Goal: Transaction & Acquisition: Subscribe to service/newsletter

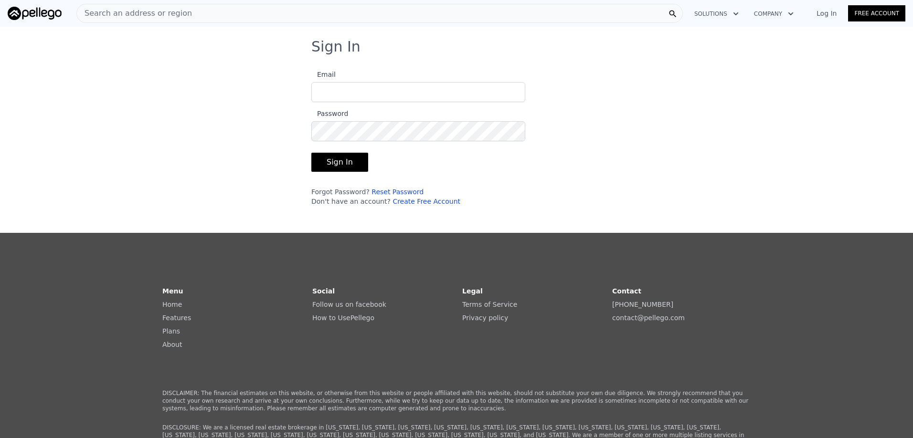
click at [323, 95] on input "Email" at bounding box center [418, 92] width 214 height 20
type input "[PERSON_NAME][EMAIL_ADDRESS][DOMAIN_NAME]"
click at [311, 153] on button "Sign In" at bounding box center [339, 162] width 57 height 19
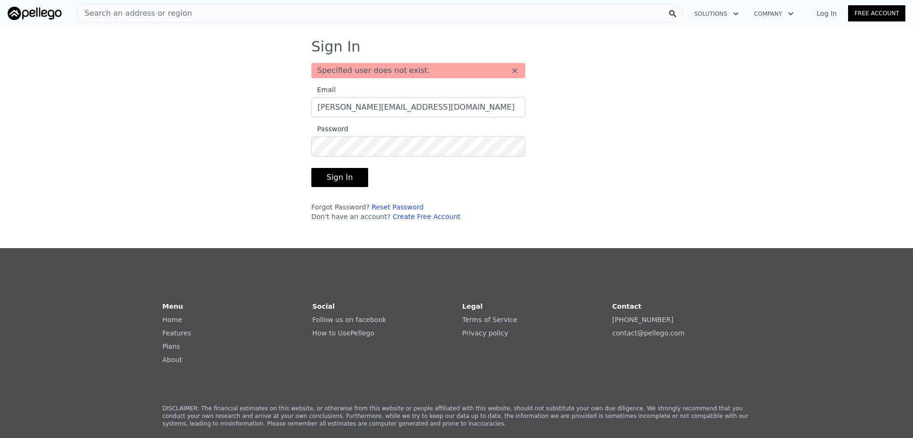
click at [698, 95] on div "Sign In Specified user does not exist. × Email [PERSON_NAME][EMAIL_ADDRESS][DOM…" at bounding box center [456, 133] width 913 height 191
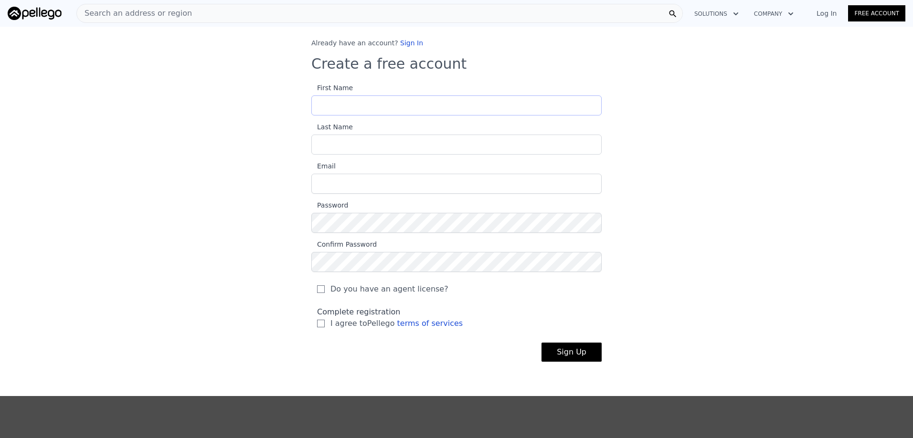
click at [336, 109] on input "First Name" at bounding box center [456, 106] width 290 height 20
type input "Mark"
type input "Peeples"
type input "[PERSON_NAME][EMAIL_ADDRESS][DOMAIN_NAME]"
click at [317, 325] on input "I agree to Pellego terms of services" at bounding box center [321, 324] width 8 height 8
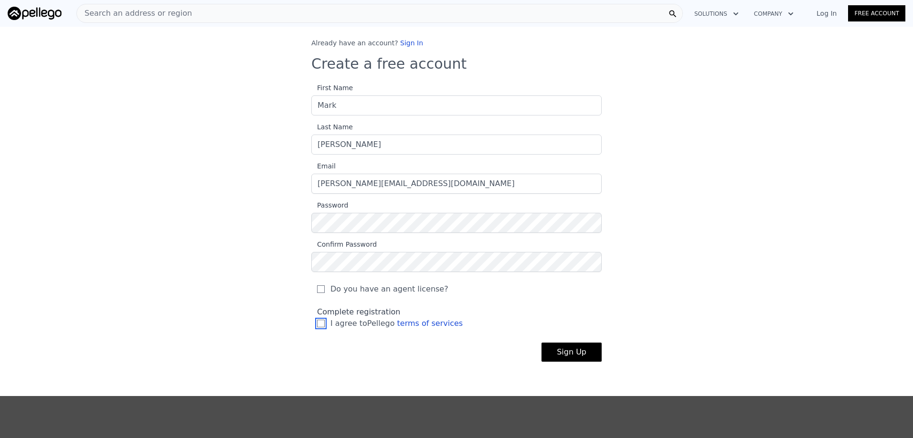
checkbox input "true"
click at [567, 355] on button "Sign Up" at bounding box center [572, 352] width 60 height 19
